Goal: Task Accomplishment & Management: Complete application form

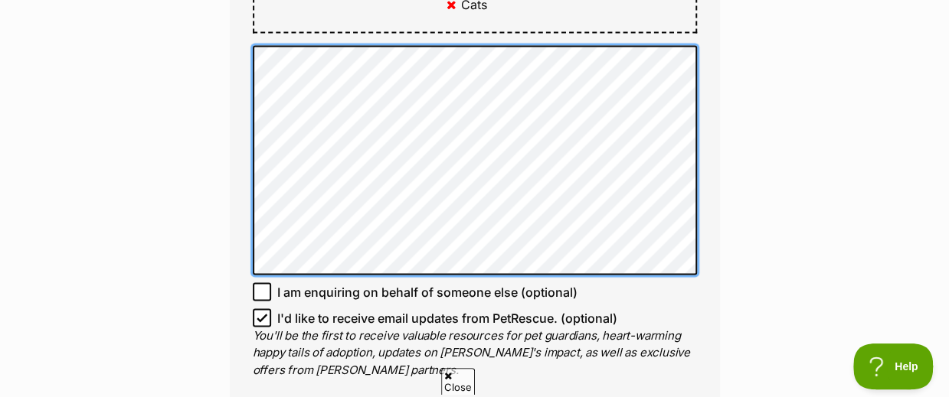
scroll to position [1136, 0]
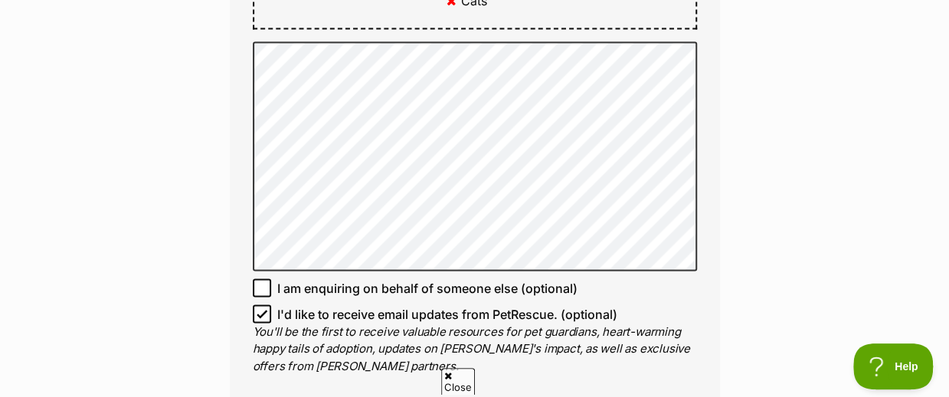
drag, startPoint x: 440, startPoint y: 303, endPoint x: 627, endPoint y: 300, distance: 186.8
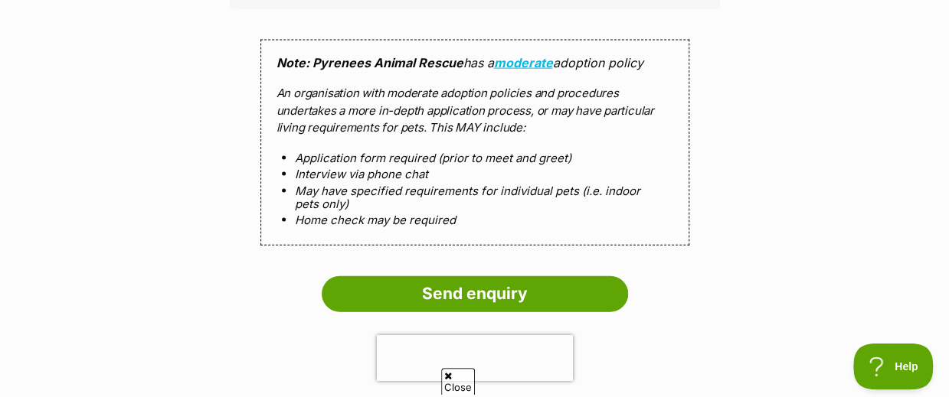
scroll to position [1555, 0]
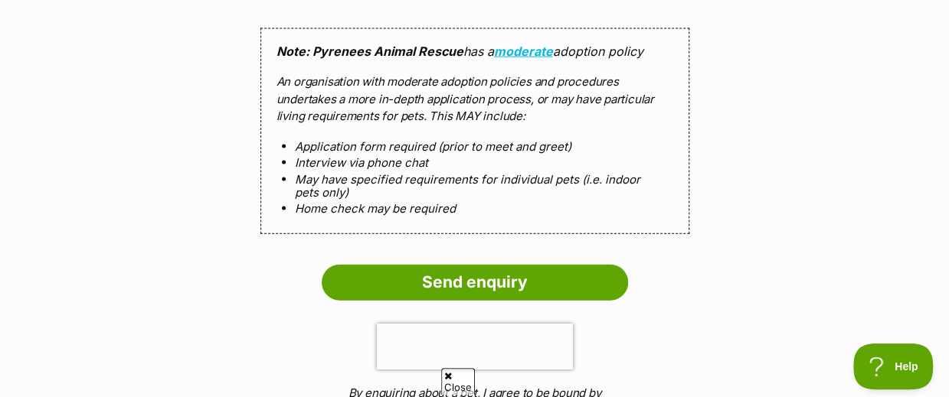
click at [472, 265] on input "Send enquiry" at bounding box center [475, 282] width 306 height 35
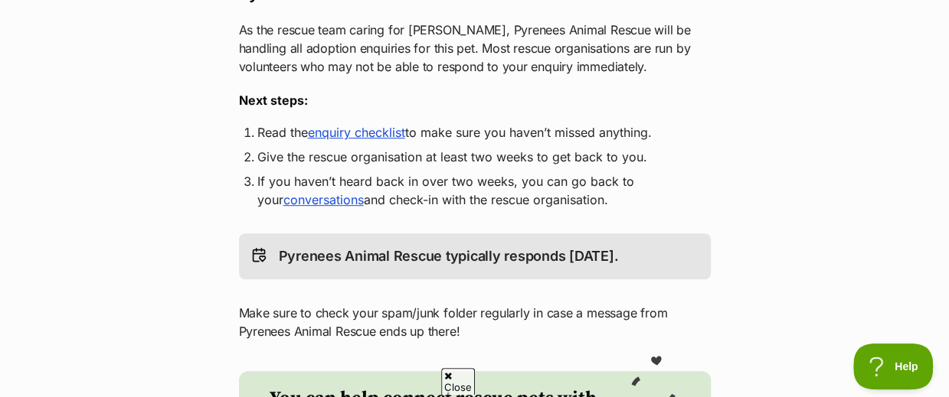
scroll to position [350, 0]
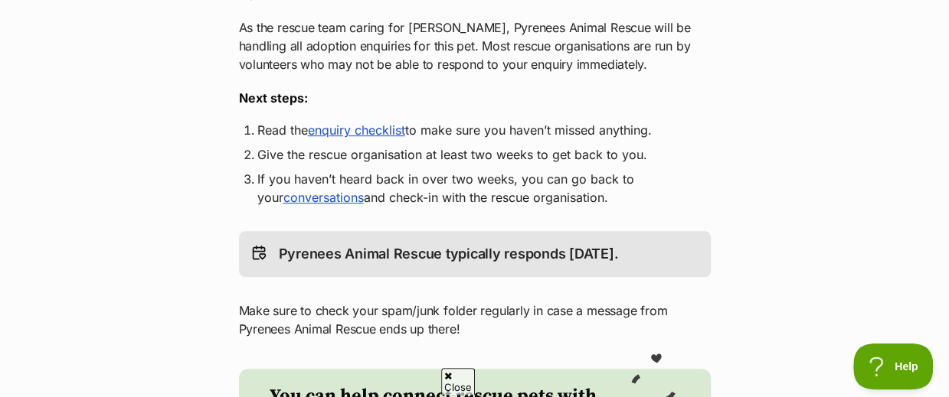
click at [366, 123] on link "enquiry checklist" at bounding box center [356, 130] width 97 height 15
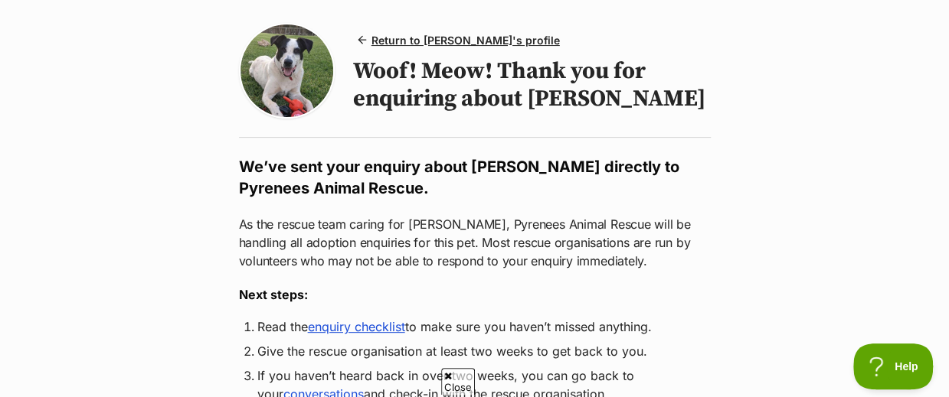
scroll to position [0, 0]
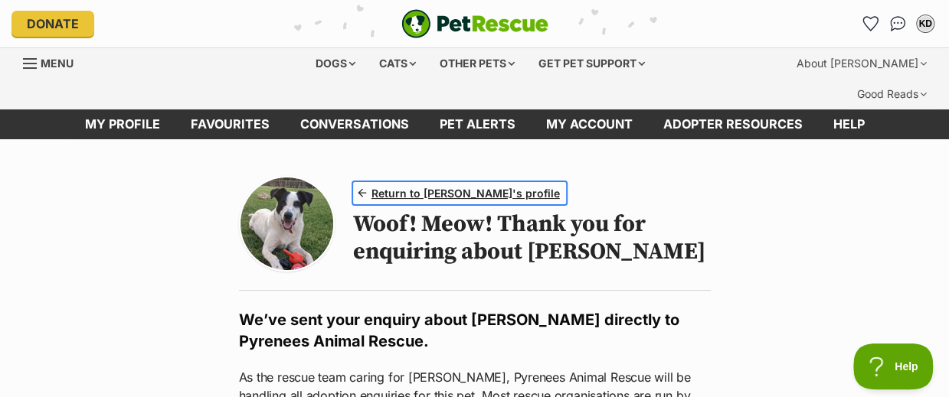
click at [475, 185] on span "Return to [PERSON_NAME]'s profile" at bounding box center [465, 193] width 188 height 16
